Goal: Navigation & Orientation: Find specific page/section

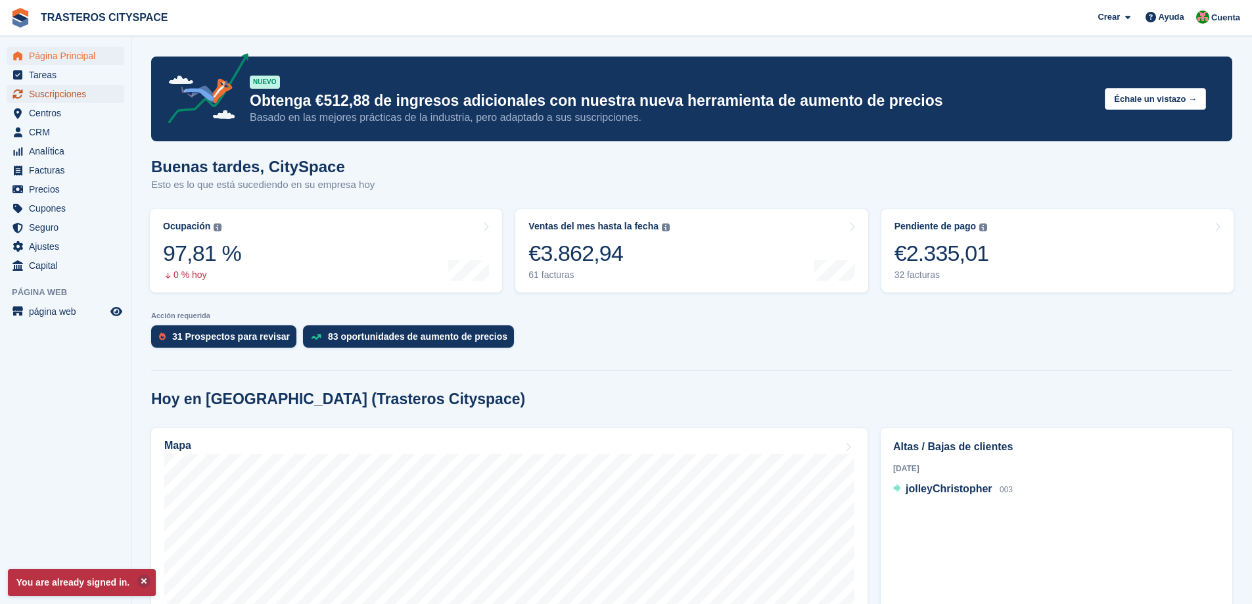
click at [56, 98] on span "Suscripciones" at bounding box center [68, 94] width 79 height 18
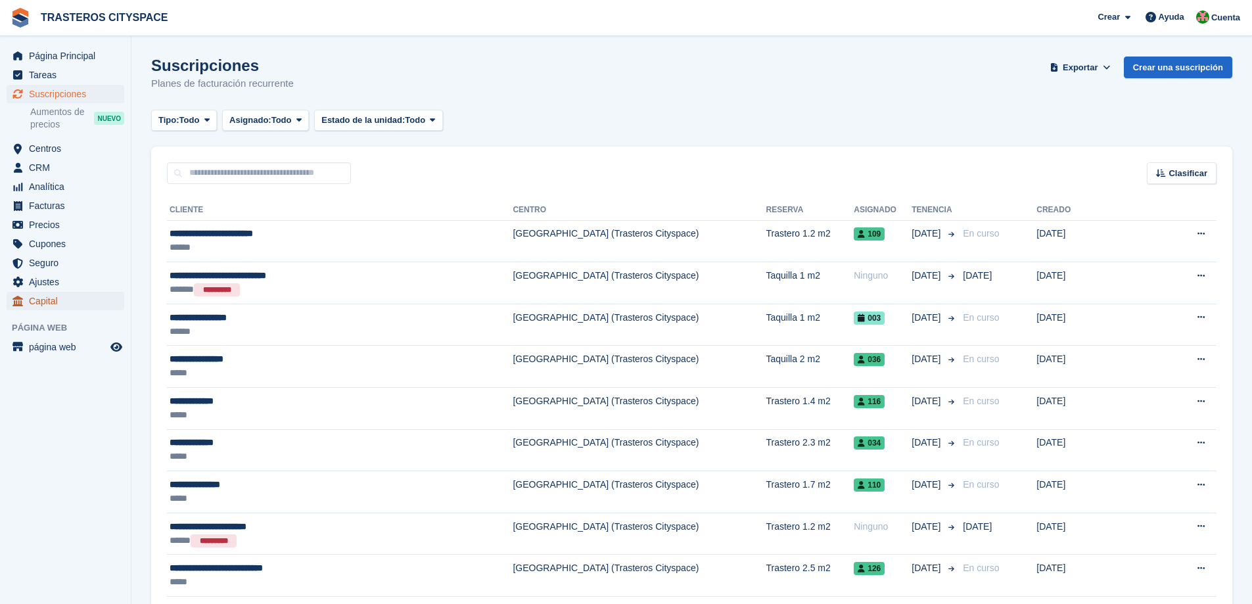
click at [37, 302] on span "Capital" at bounding box center [68, 301] width 79 height 18
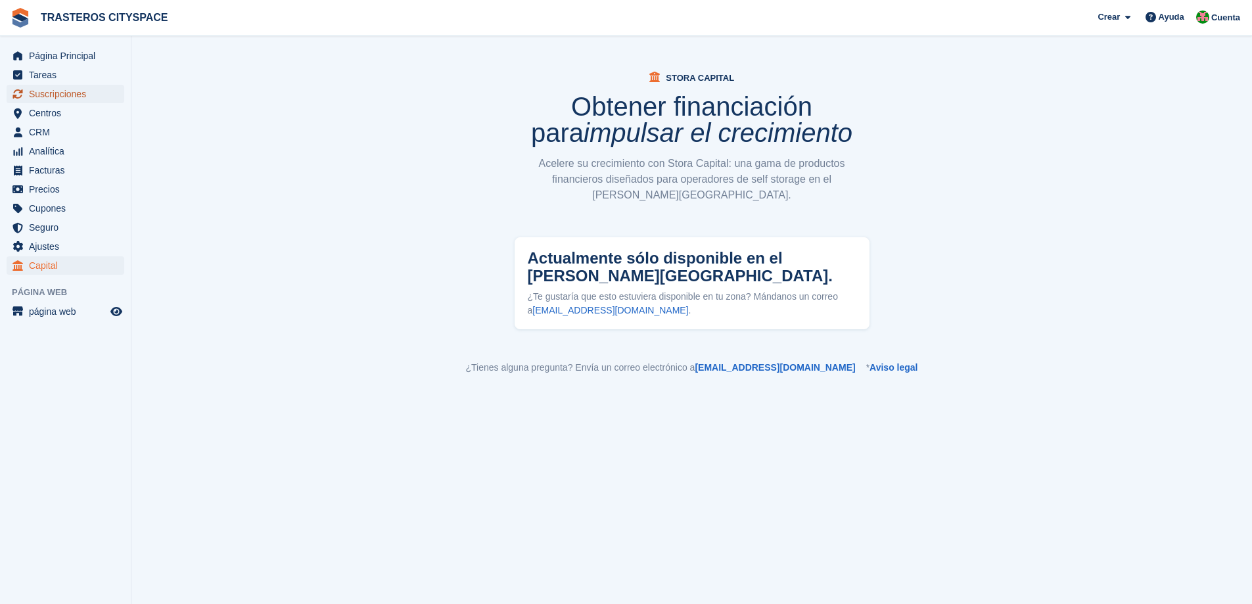
click at [53, 97] on span "Suscripciones" at bounding box center [68, 94] width 79 height 18
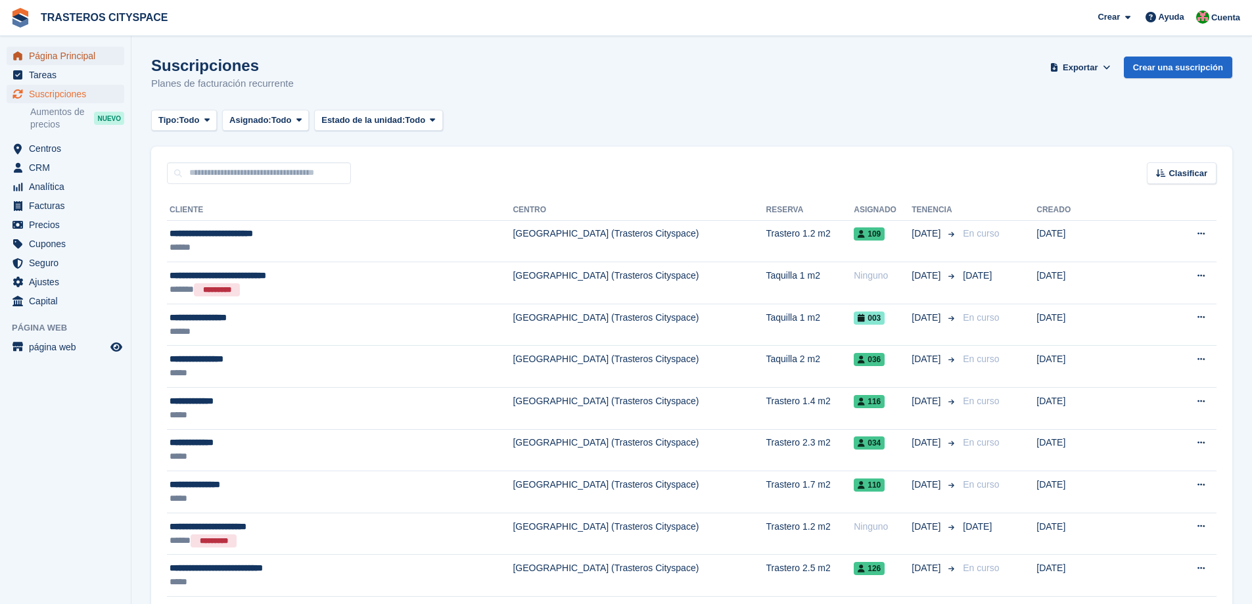
click at [51, 63] on span "Página Principal" at bounding box center [68, 56] width 79 height 18
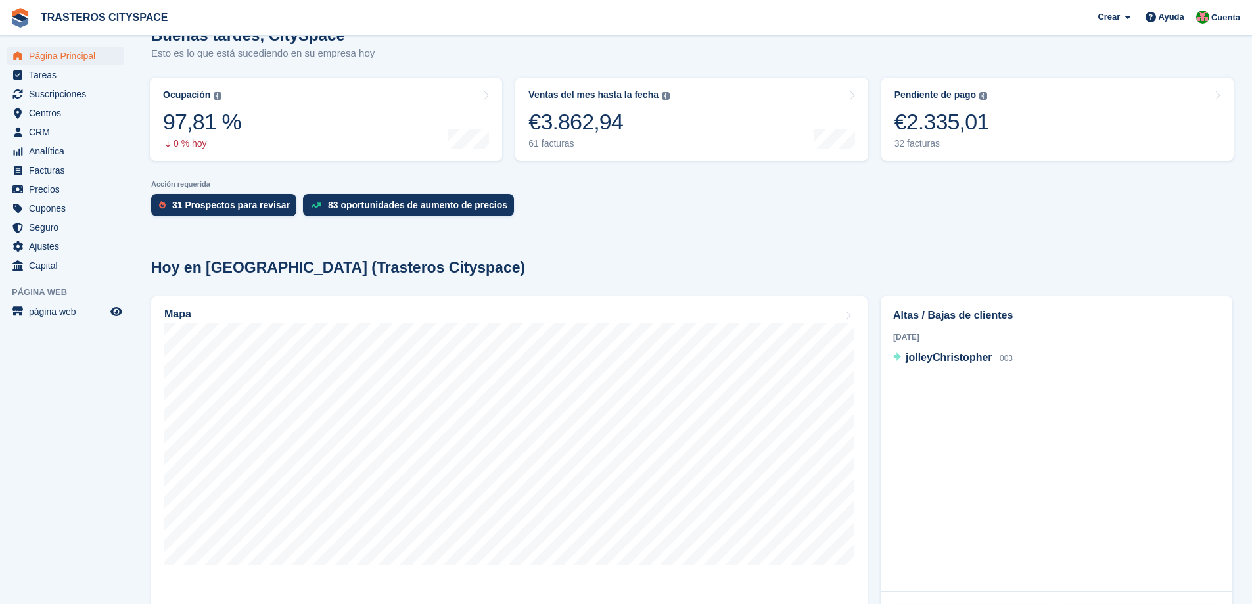
scroll to position [66, 0]
